Goal: Task Accomplishment & Management: Manage account settings

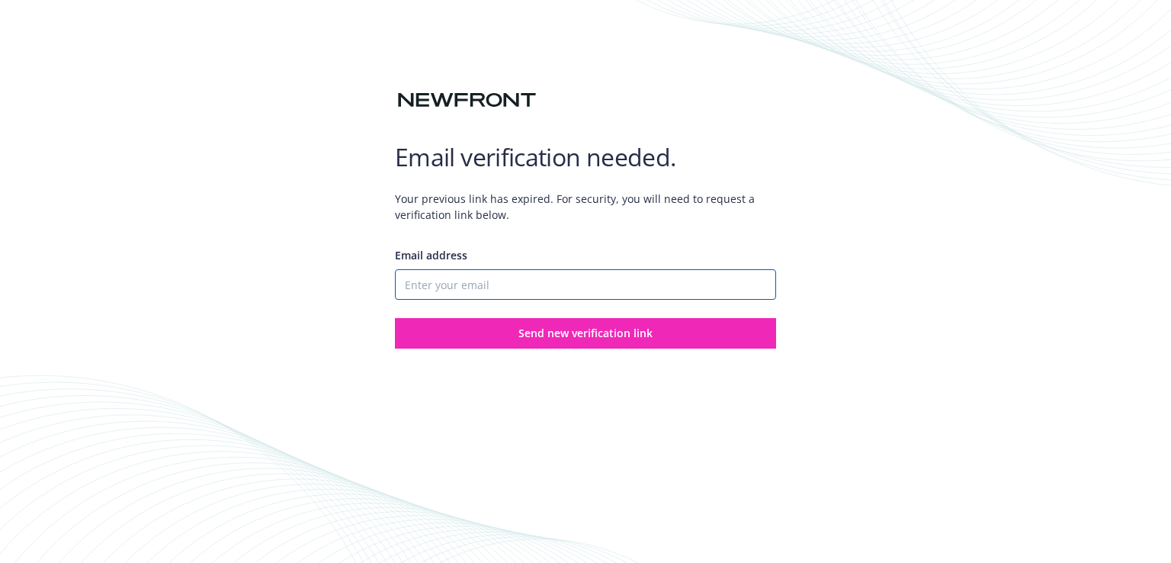
click at [573, 277] on input "Email address" at bounding box center [585, 284] width 381 height 30
type input "[PERSON_NAME][EMAIL_ADDRESS][DOMAIN_NAME]"
click at [395, 318] on button "Send new verification link" at bounding box center [585, 333] width 381 height 30
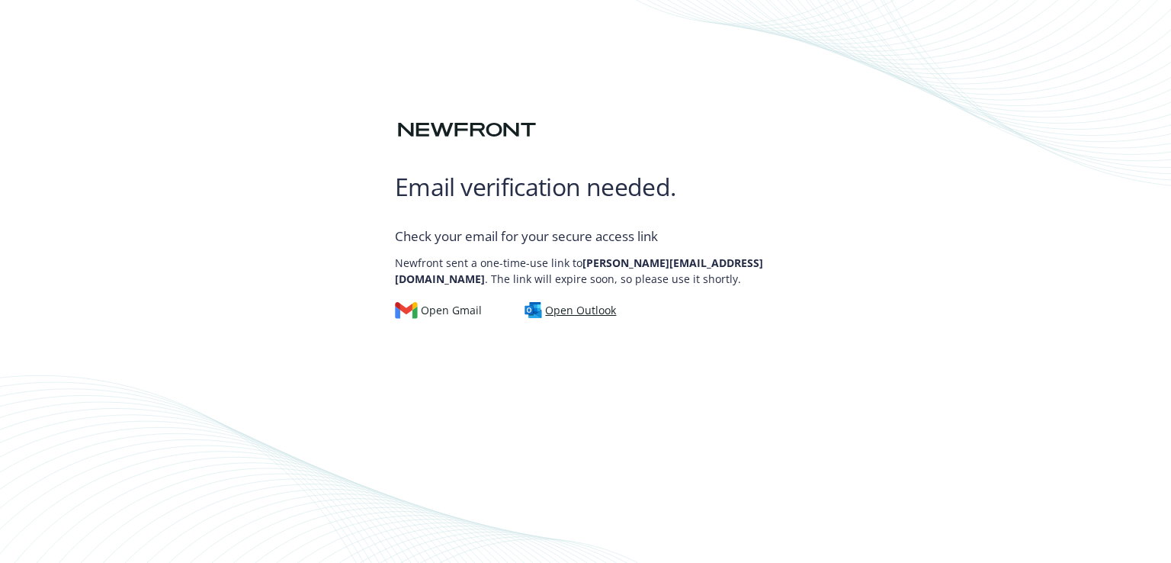
click at [550, 307] on div "Open Outlook" at bounding box center [571, 310] width 92 height 17
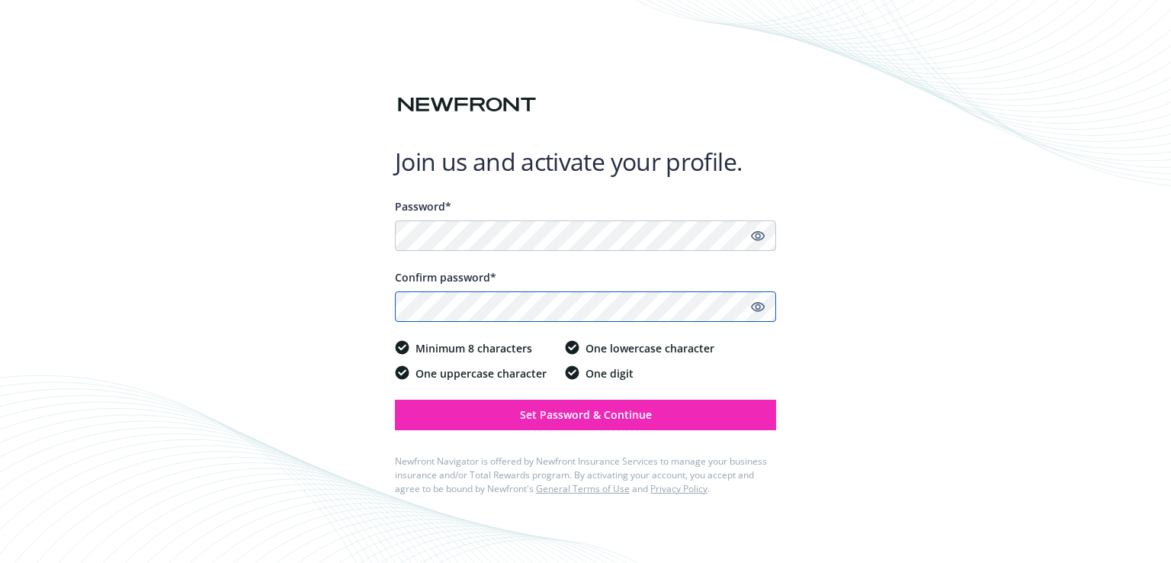
click at [395, 400] on button "Set Password & Continue" at bounding box center [585, 415] width 381 height 30
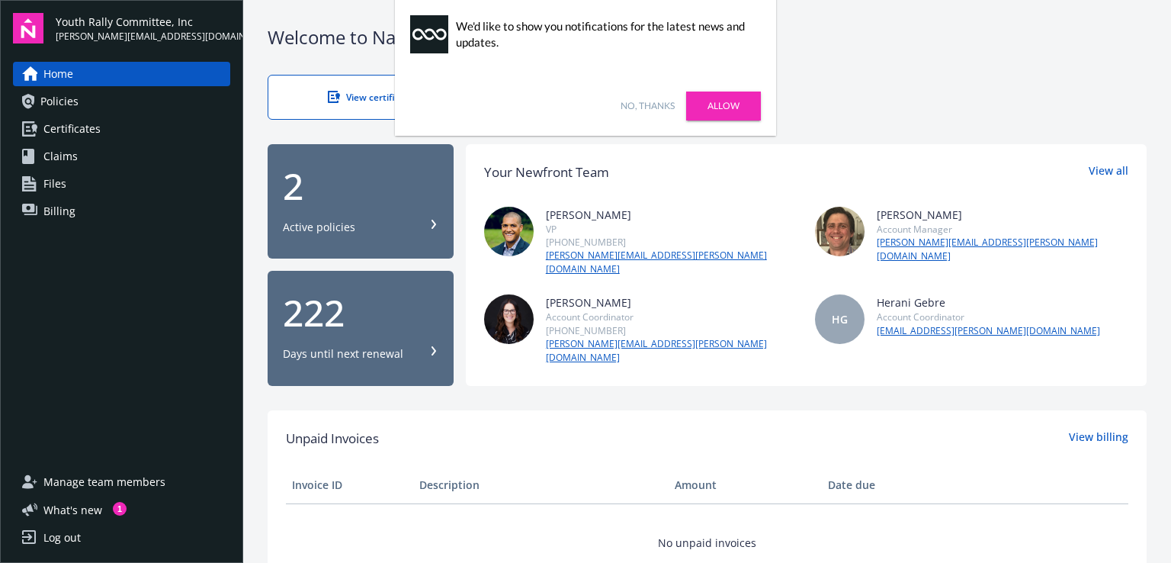
click at [746, 99] on link "Allow" at bounding box center [723, 105] width 75 height 29
